Goal: Complete application form: Complete application form

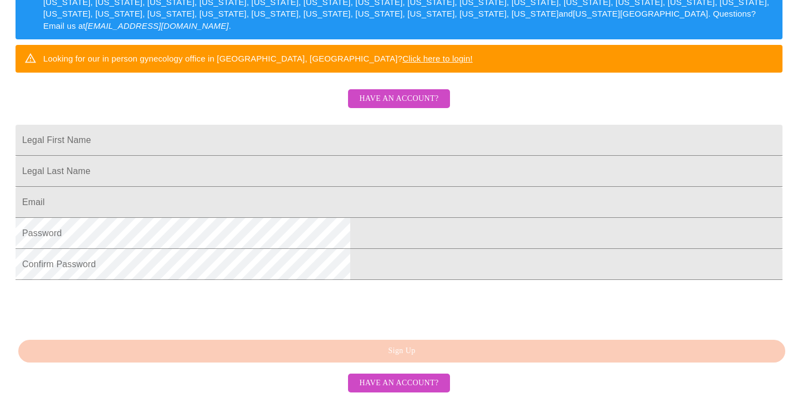
scroll to position [263, 0]
click at [279, 125] on input "Legal First Name" at bounding box center [399, 140] width 767 height 31
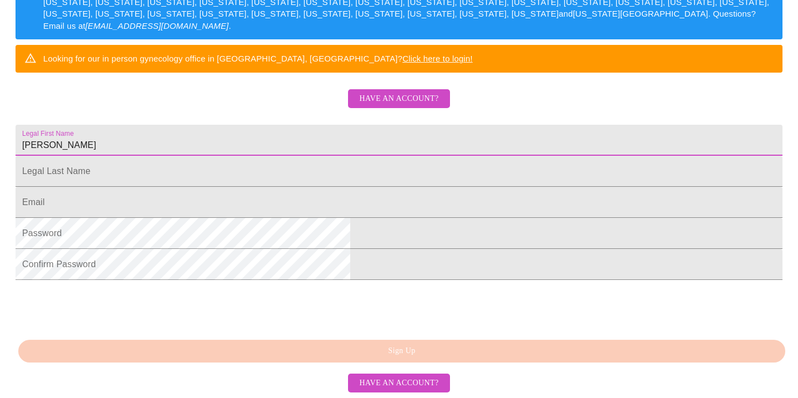
type input "[PERSON_NAME]"
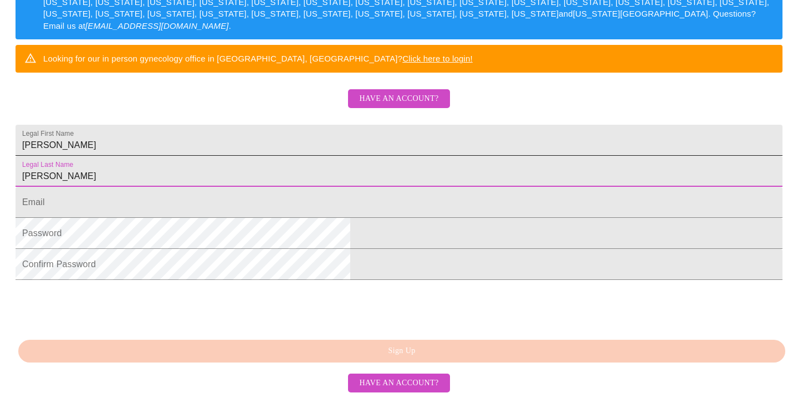
type input "[PERSON_NAME]"
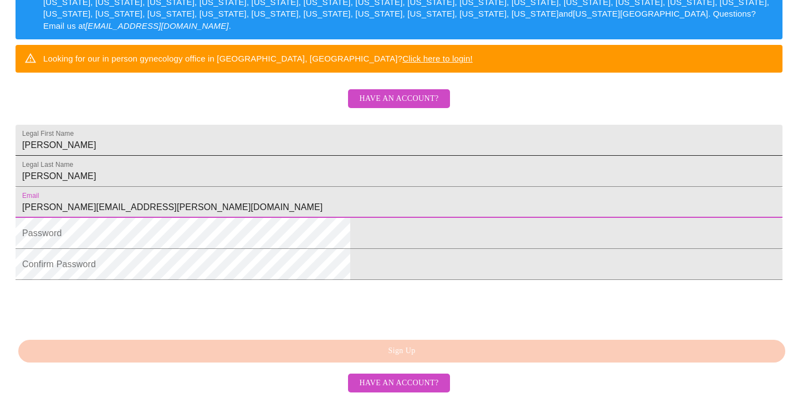
type input "[PERSON_NAME][EMAIL_ADDRESS][PERSON_NAME][DOMAIN_NAME]"
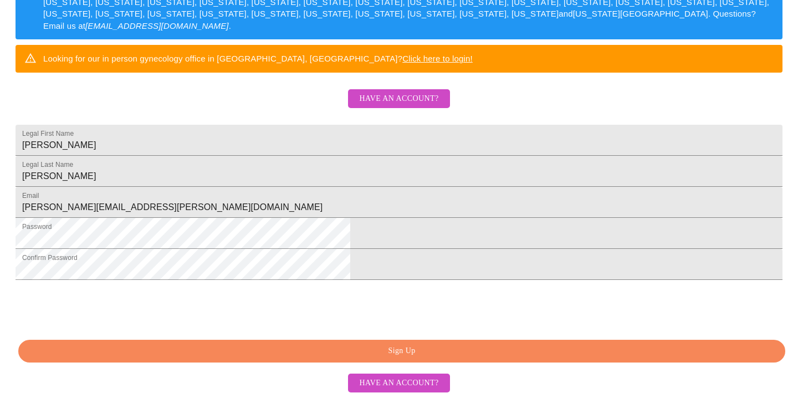
scroll to position [290, 0]
click at [635, 280] on html "MyMenopauseRx Sign Up Welcome! We are currently accepting virtual patients from…" at bounding box center [399, 37] width 798 height 486
click at [402, 350] on span "Sign Up" at bounding box center [401, 351] width 741 height 14
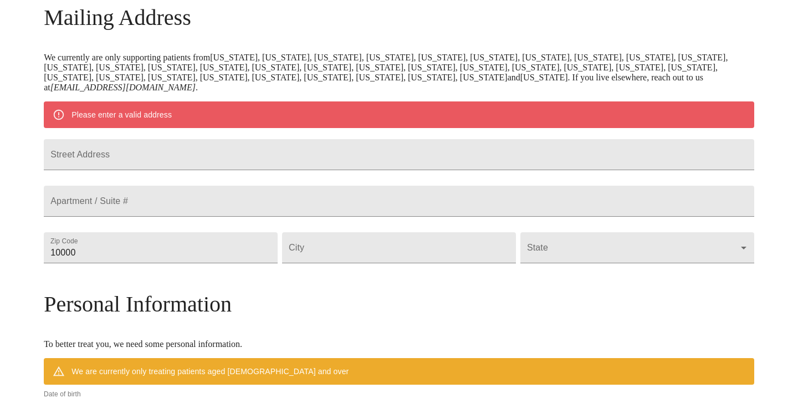
scroll to position [177, 0]
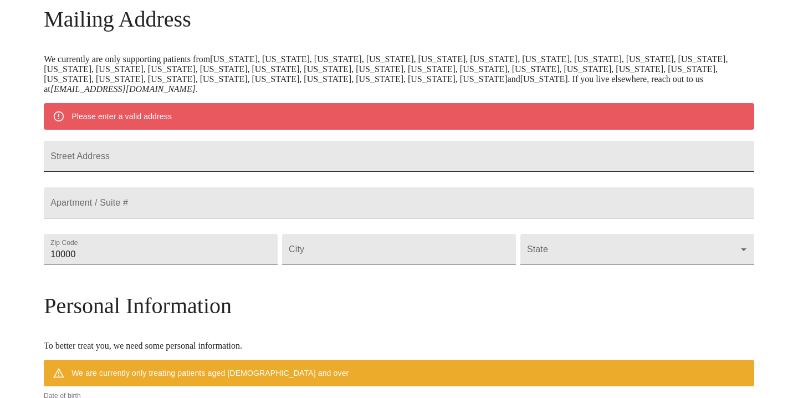
click at [196, 166] on input "Street Address" at bounding box center [399, 156] width 710 height 31
type input "[STREET_ADDRESS][PERSON_NAME]"
type input "60137"
type input "[PERSON_NAME]"
click at [658, 278] on body "MyMenopauseRx Welcome to MyMenopauseRx Since it's your first time here, you'll …" at bounding box center [398, 264] width 789 height 873
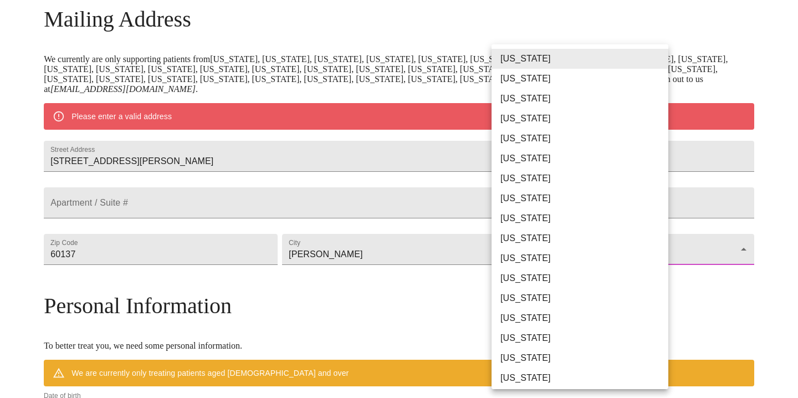
click at [560, 298] on li "[US_STATE]" at bounding box center [579, 298] width 177 height 20
type input "[US_STATE]"
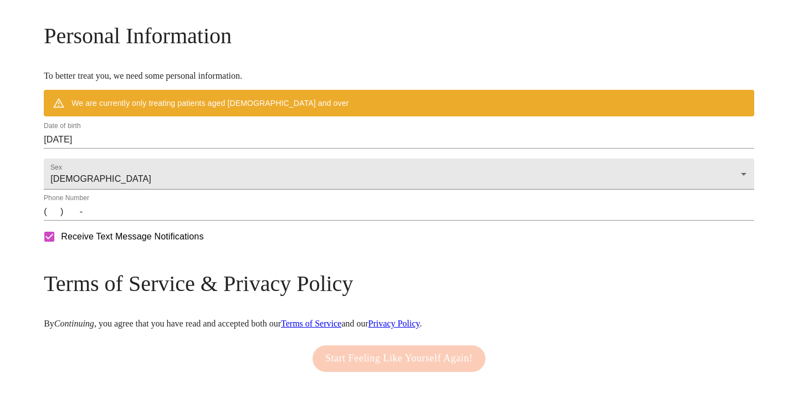
scroll to position [417, 0]
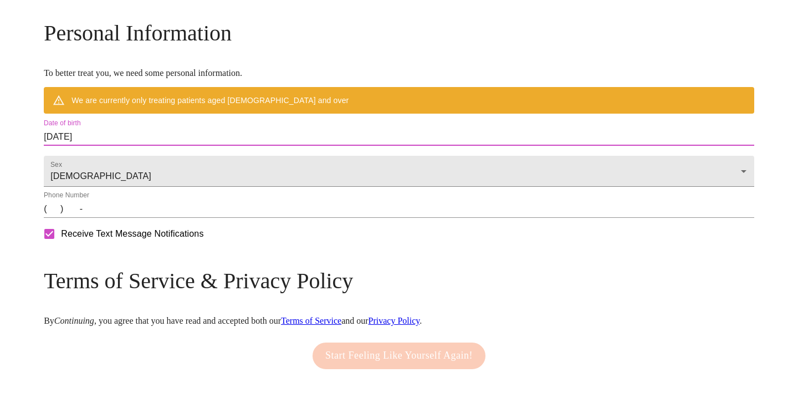
click at [162, 146] on input "[DATE]" at bounding box center [399, 137] width 710 height 18
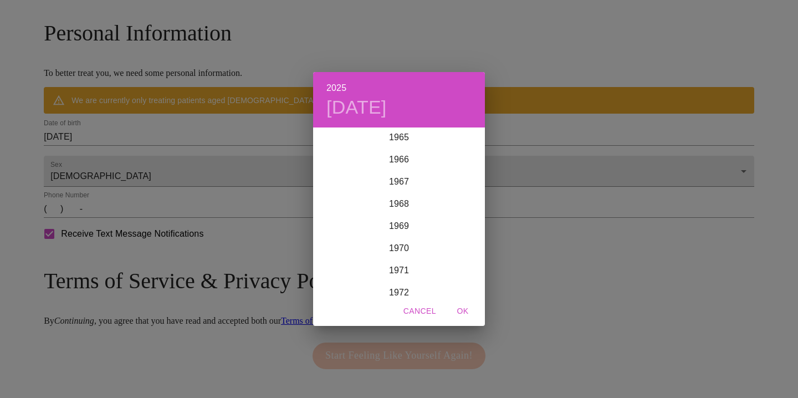
scroll to position [1484, 0]
click at [404, 271] on div "1972" at bounding box center [399, 274] width 172 height 22
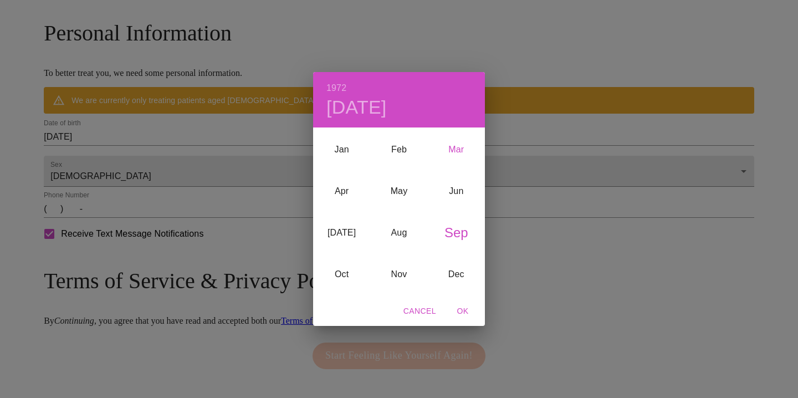
click at [461, 147] on div "Mar" at bounding box center [456, 150] width 57 height 42
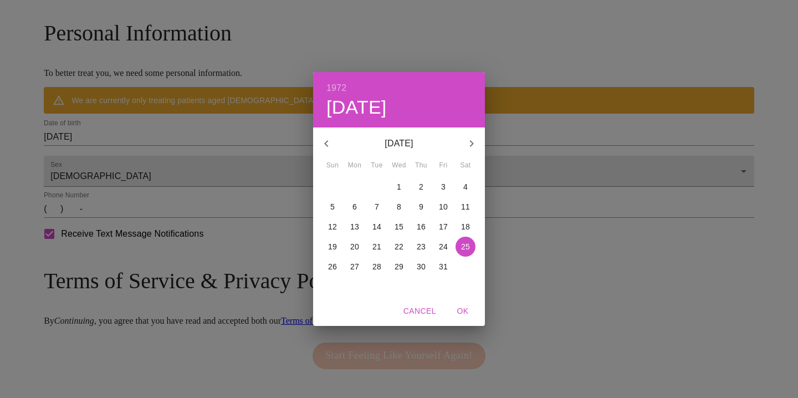
click at [379, 245] on p "21" at bounding box center [376, 246] width 9 height 11
click at [464, 313] on span "OK" at bounding box center [462, 311] width 27 height 14
type input "[DATE]"
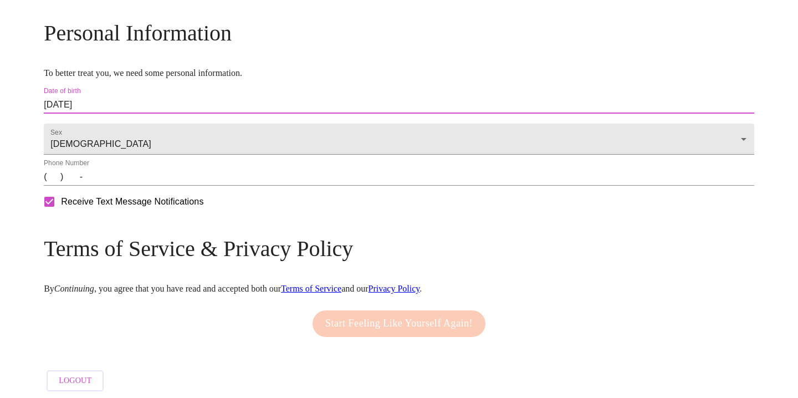
click at [140, 186] on input "(   )    -" at bounding box center [399, 177] width 710 height 18
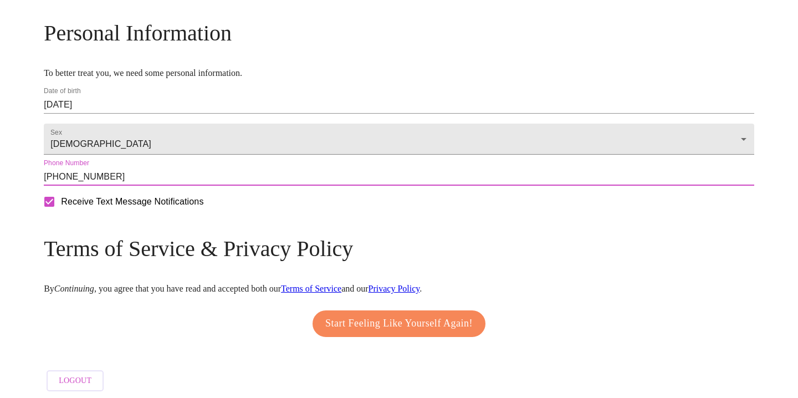
scroll to position [454, 0]
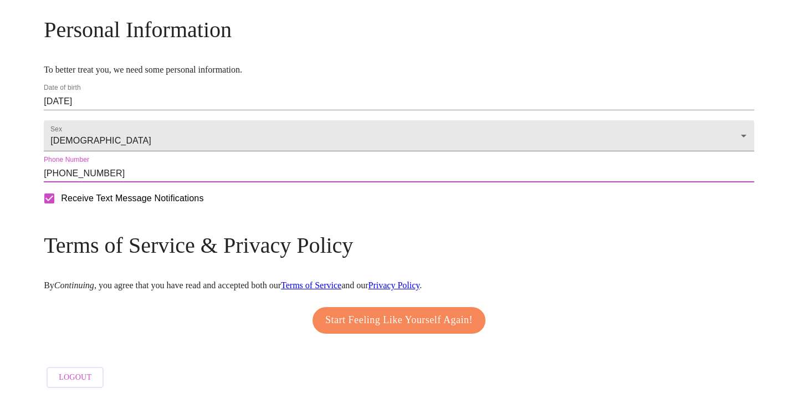
type input "[PHONE_NUMBER]"
click at [341, 280] on link "Terms of Service" at bounding box center [311, 284] width 60 height 9
